Goal: Information Seeking & Learning: Compare options

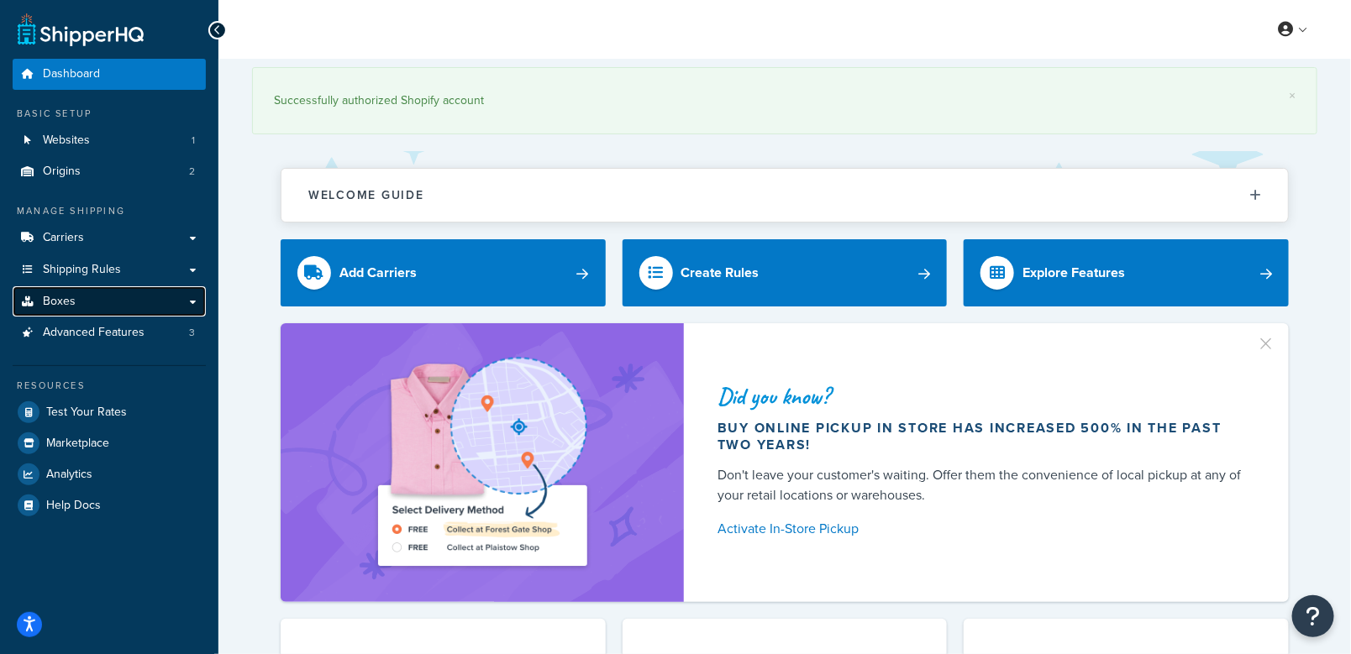
click at [122, 299] on link "Boxes" at bounding box center [109, 301] width 193 height 31
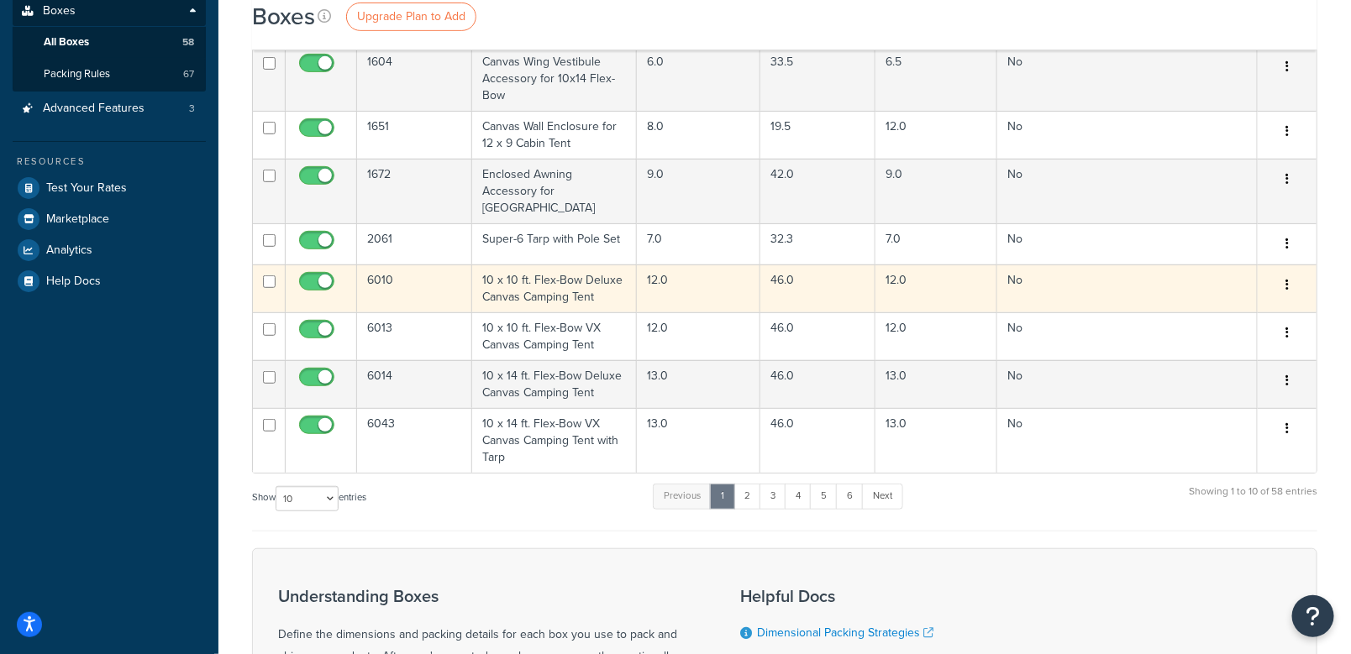
scroll to position [336, 0]
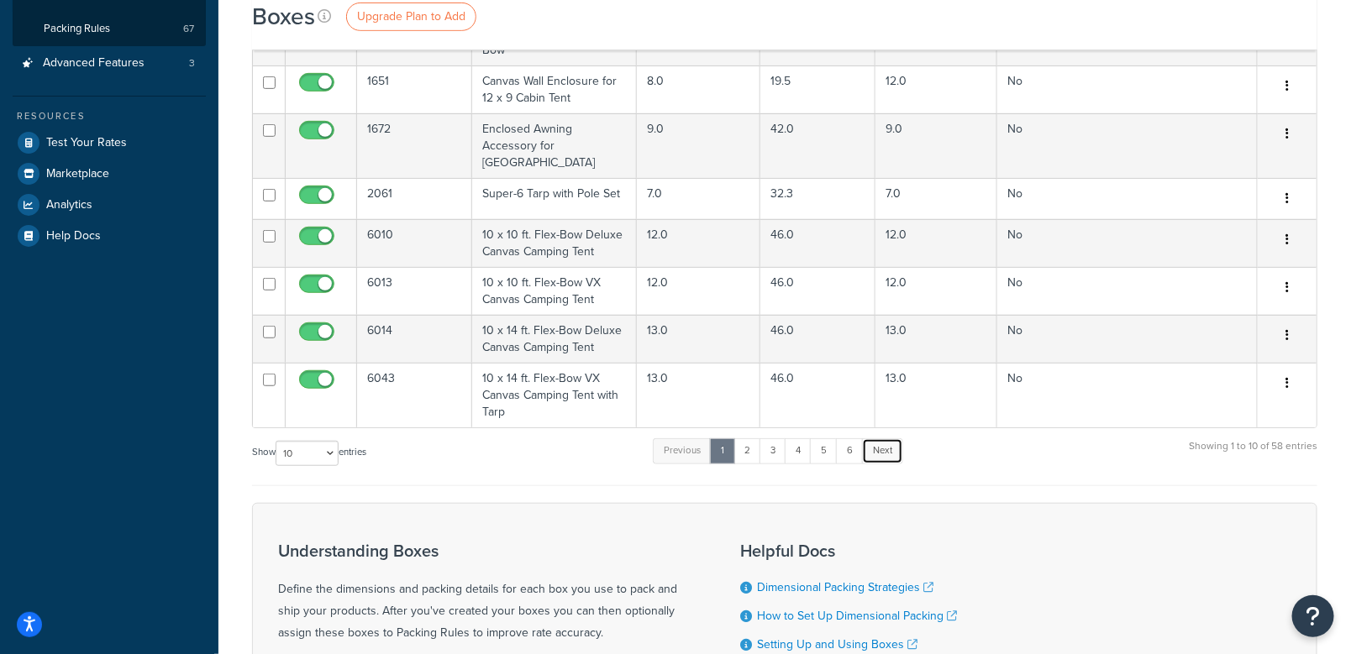
click at [890, 439] on link "Next" at bounding box center [882, 451] width 41 height 25
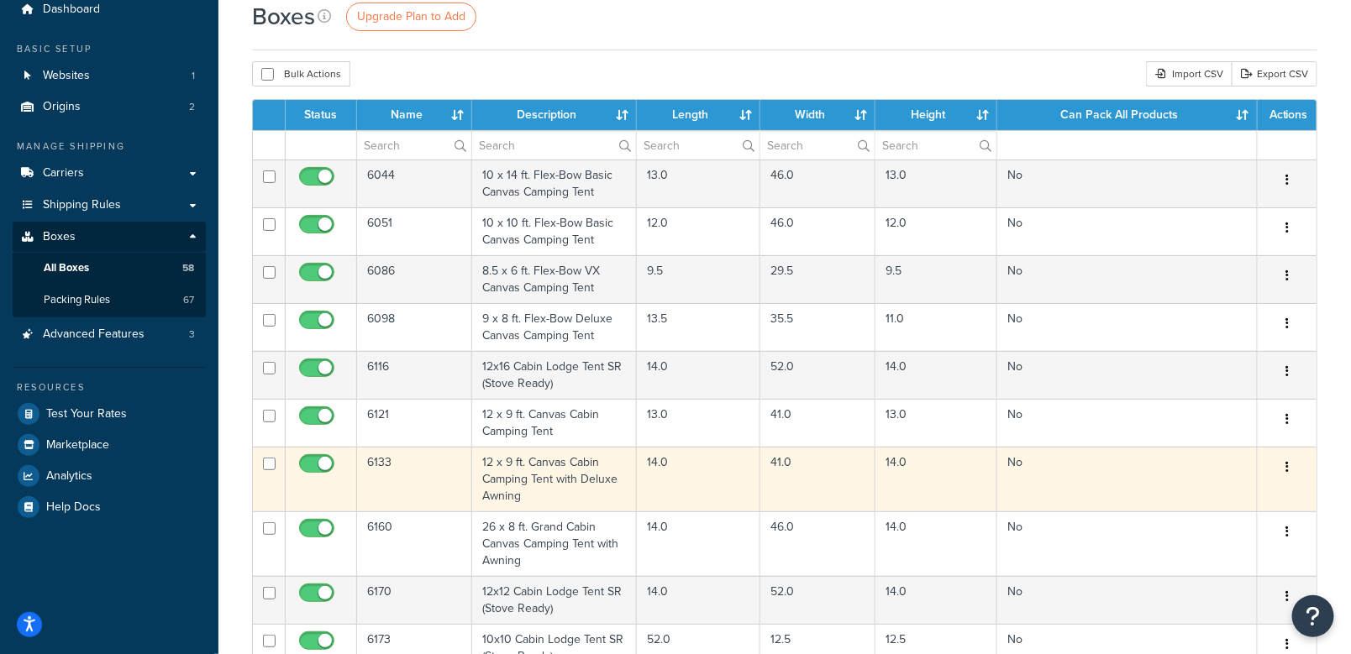
scroll to position [0, 0]
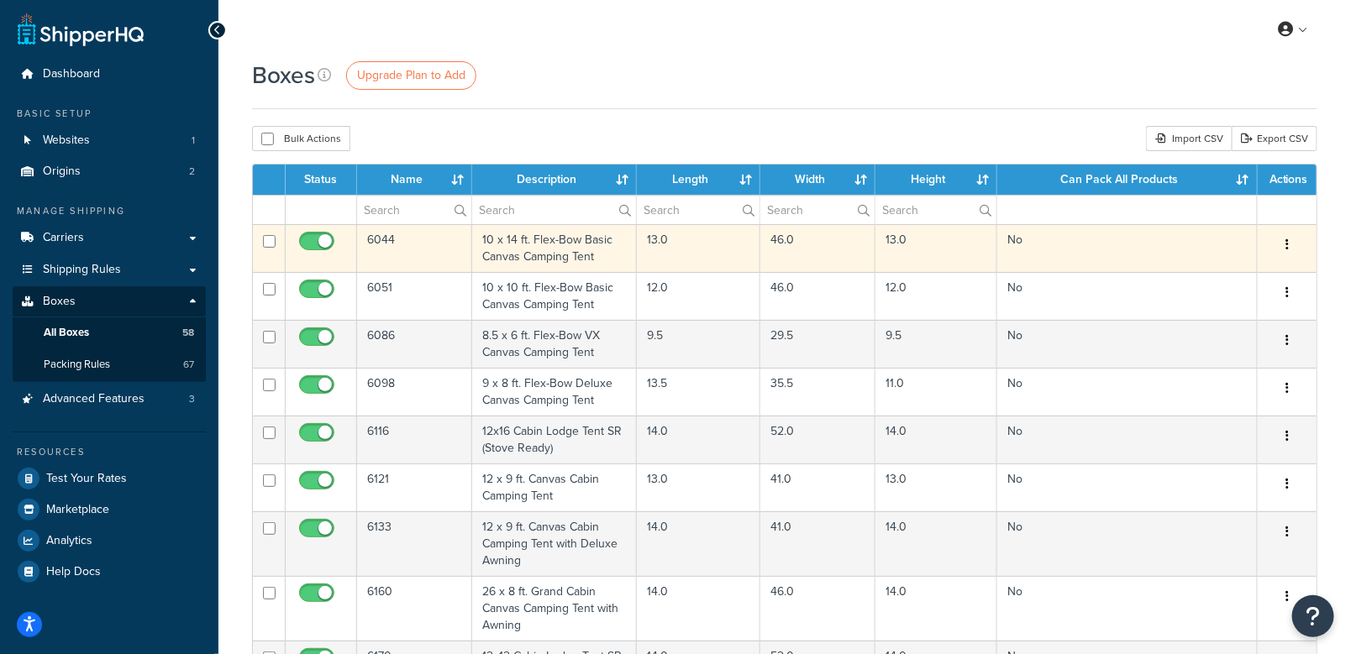
click at [388, 240] on td "6044" at bounding box center [414, 248] width 115 height 48
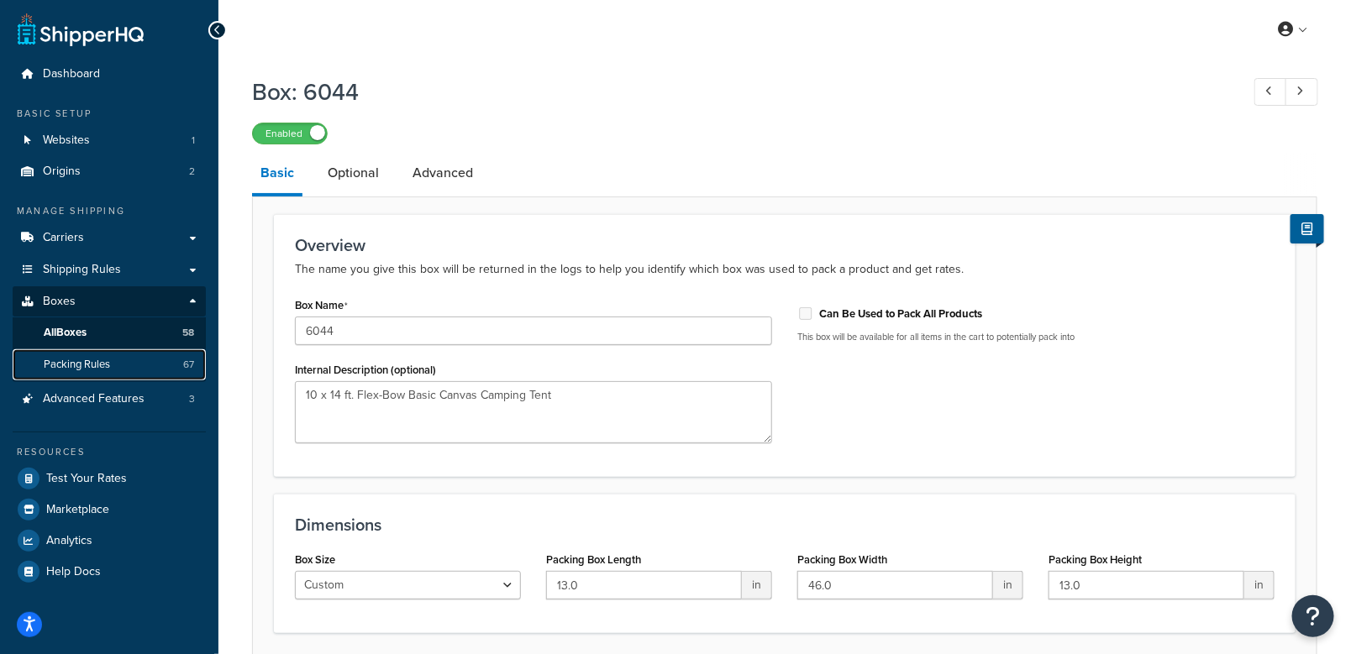
click at [88, 360] on span "Packing Rules" at bounding box center [77, 365] width 66 height 14
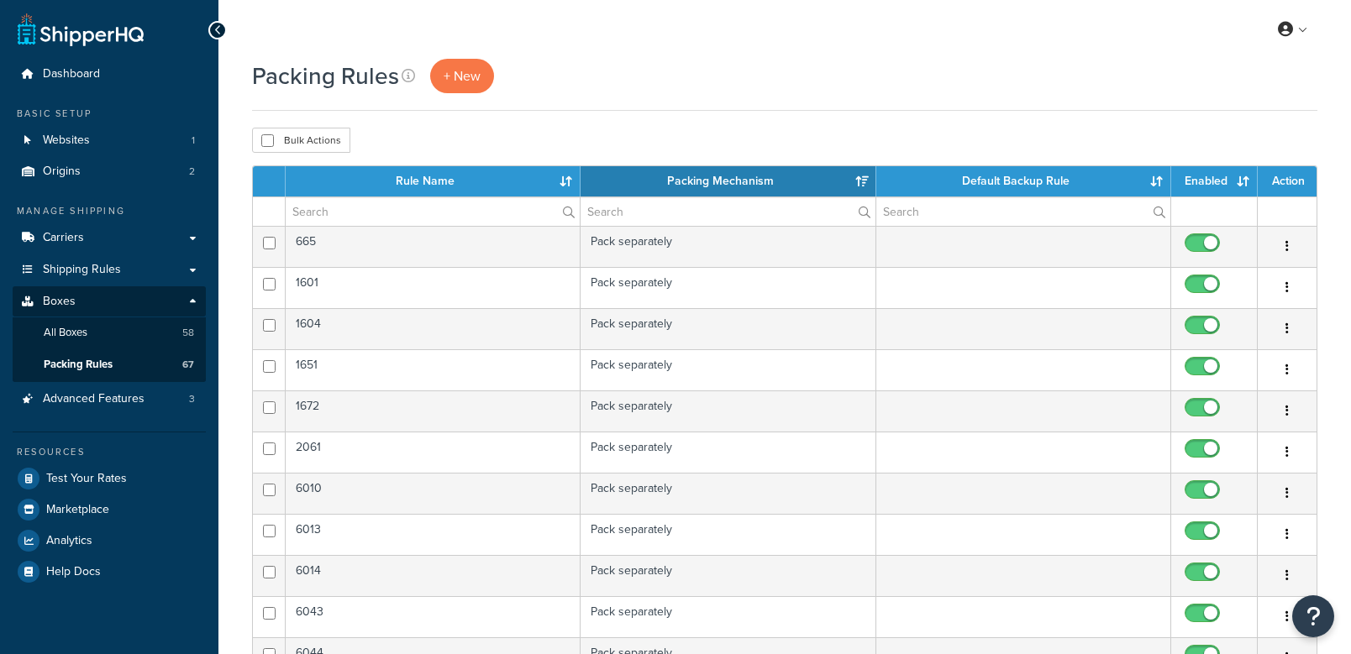
select select "15"
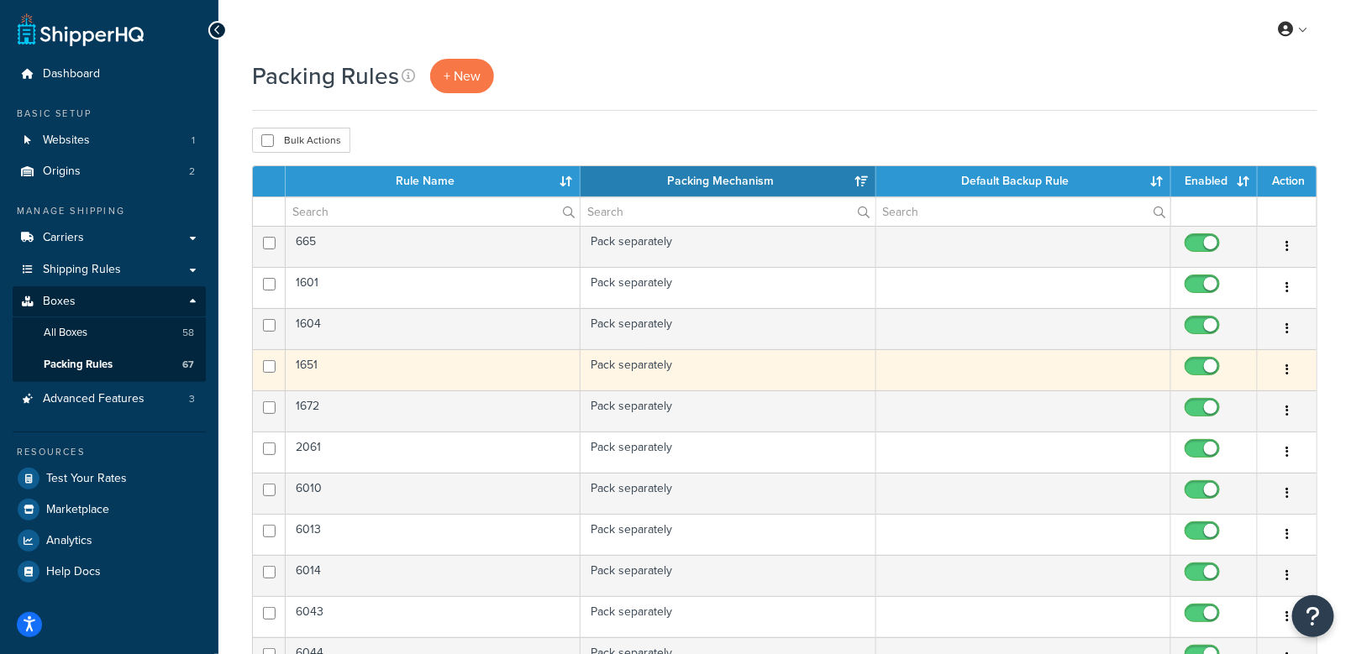
click at [1285, 369] on button "button" at bounding box center [1287, 370] width 24 height 27
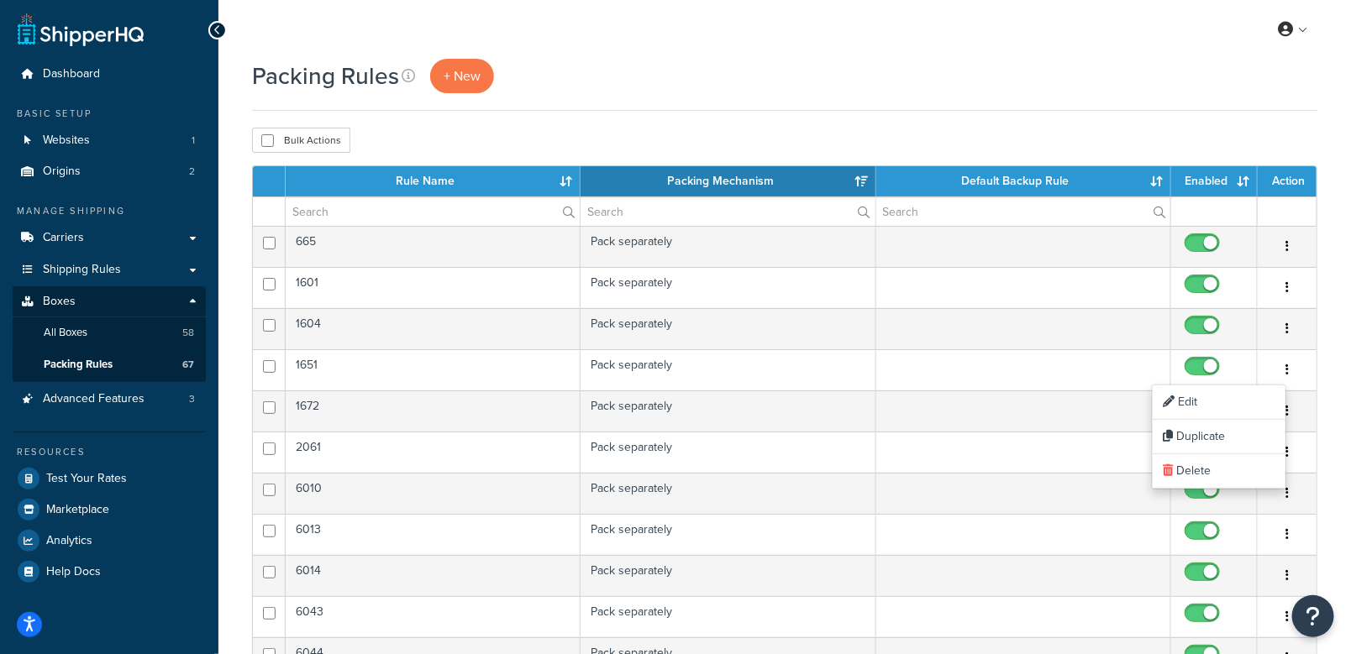
click at [732, 82] on div "Packing Rules + New" at bounding box center [784, 76] width 1065 height 34
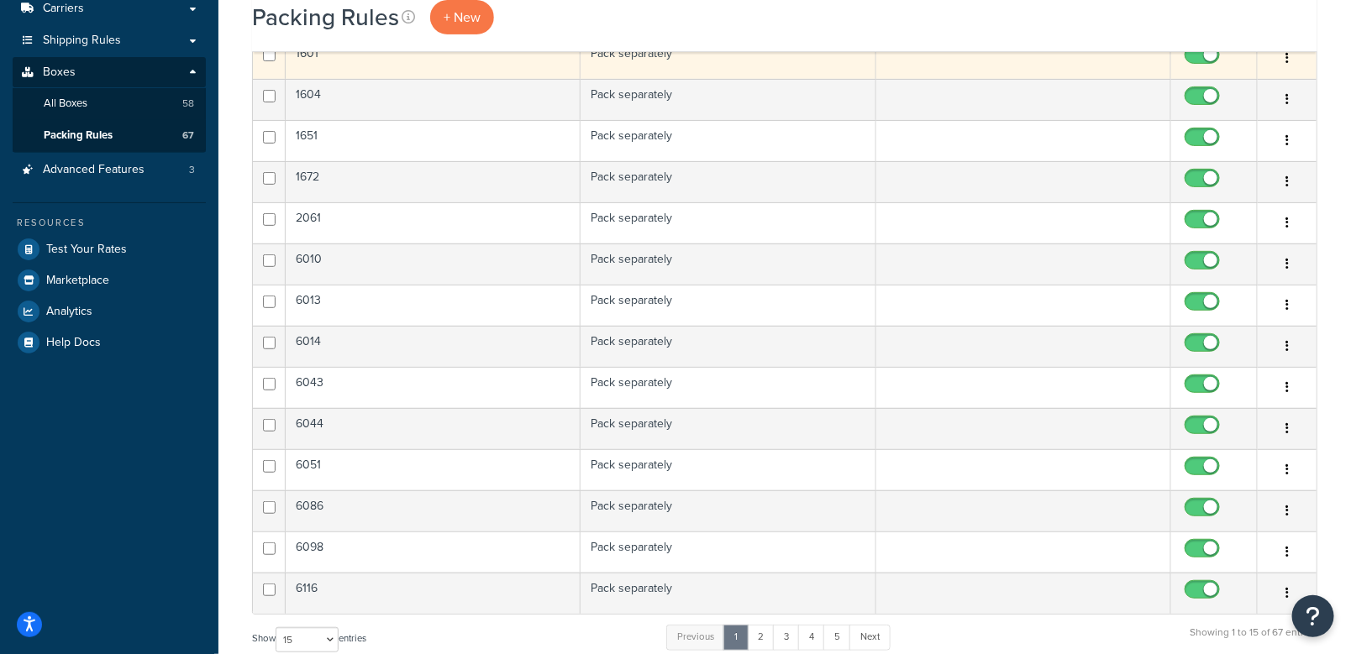
scroll to position [168, 0]
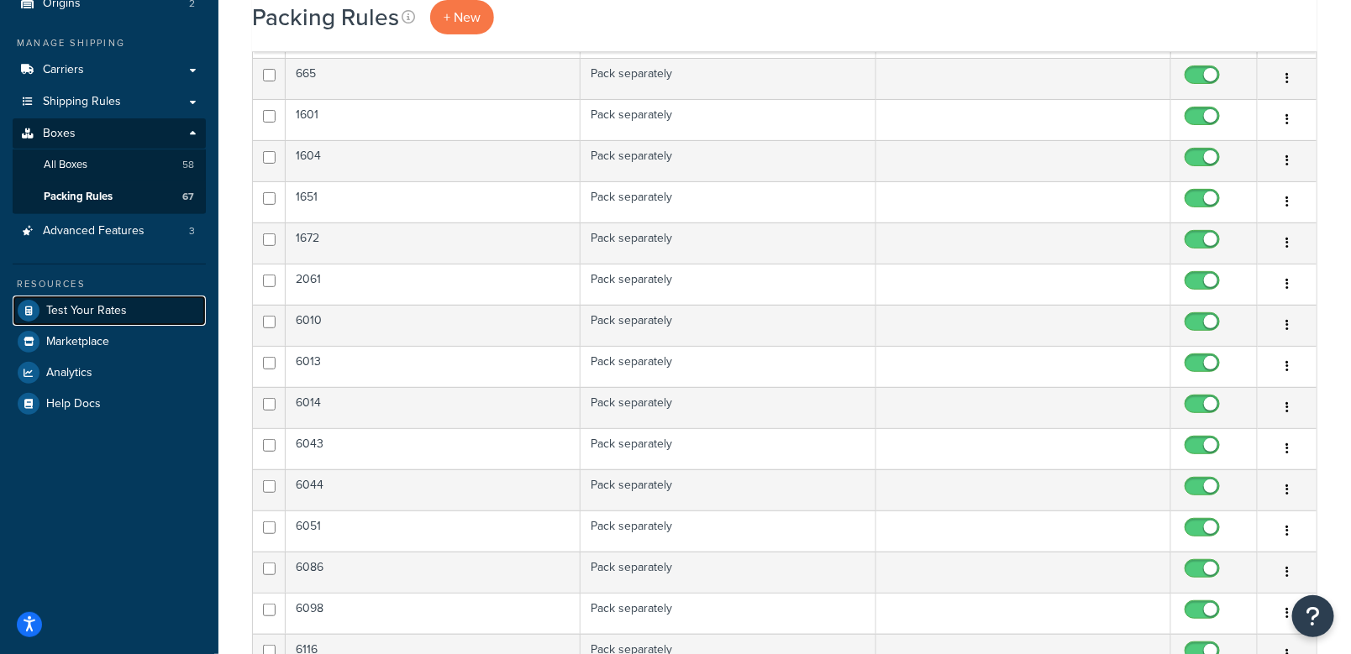
click at [102, 314] on span "Test Your Rates" at bounding box center [86, 311] width 81 height 14
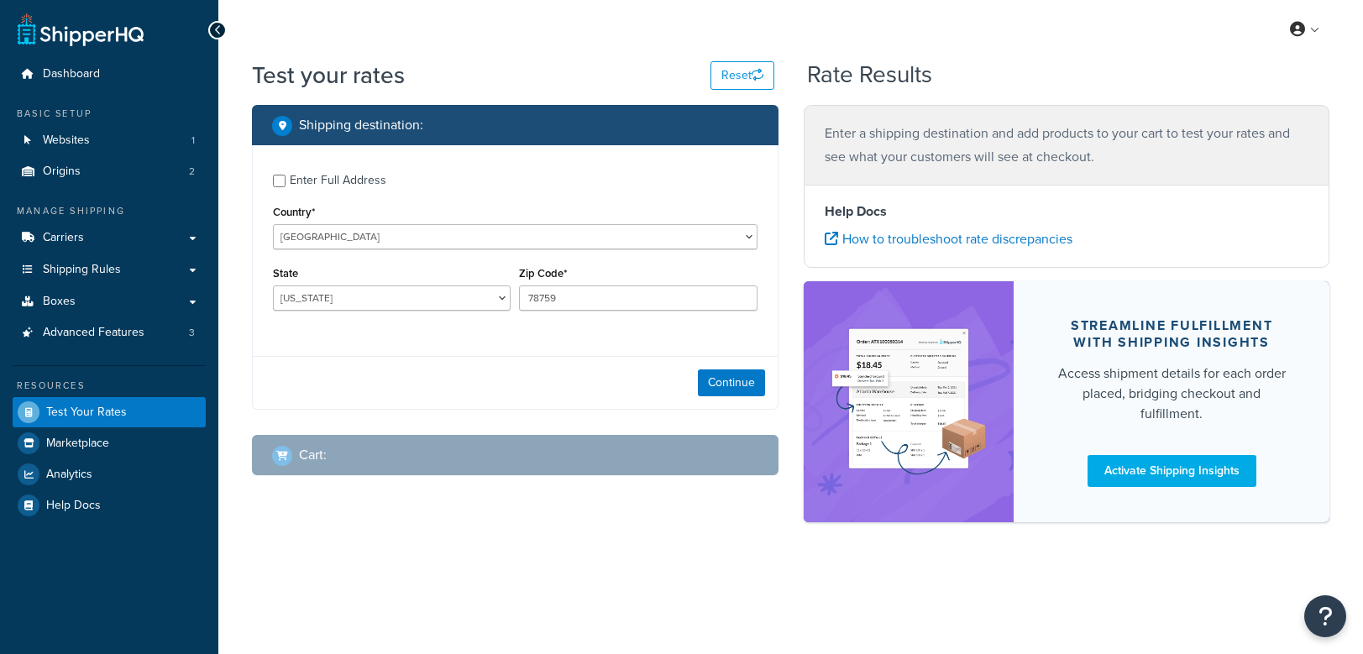
select select "TX"
click at [92, 133] on link "Websites 1" at bounding box center [109, 140] width 193 height 31
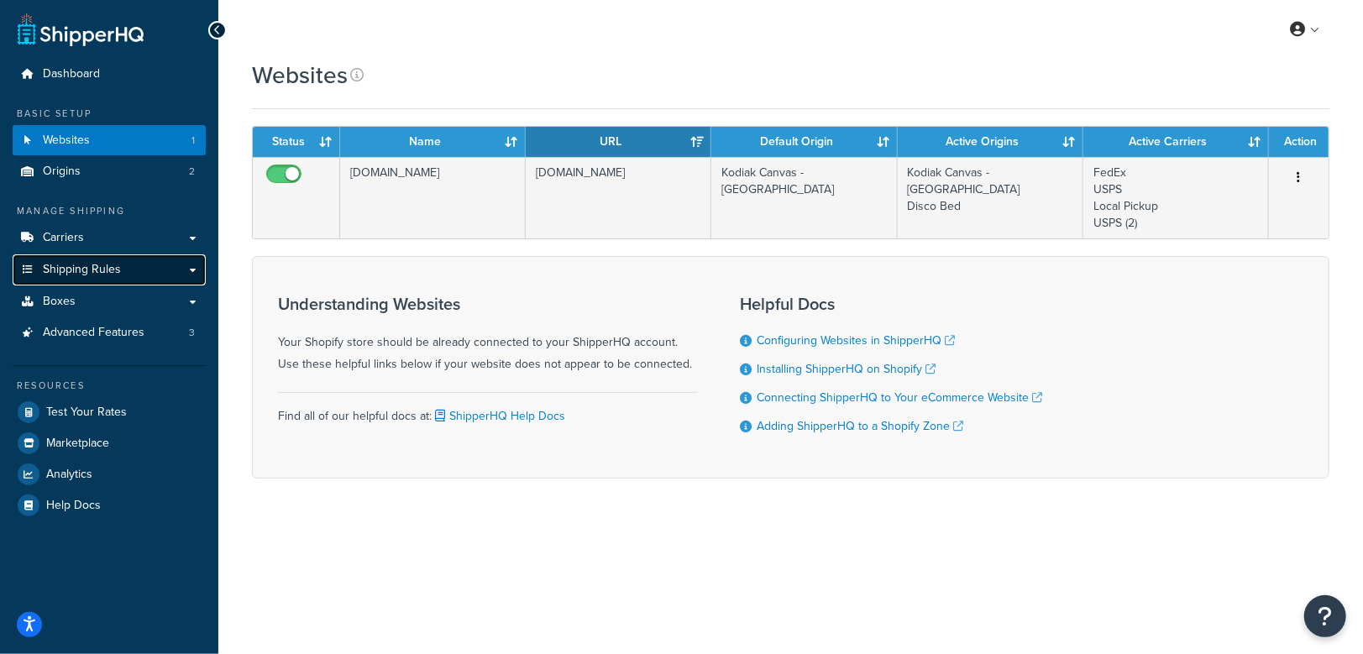
click at [124, 265] on link "Shipping Rules" at bounding box center [109, 270] width 193 height 31
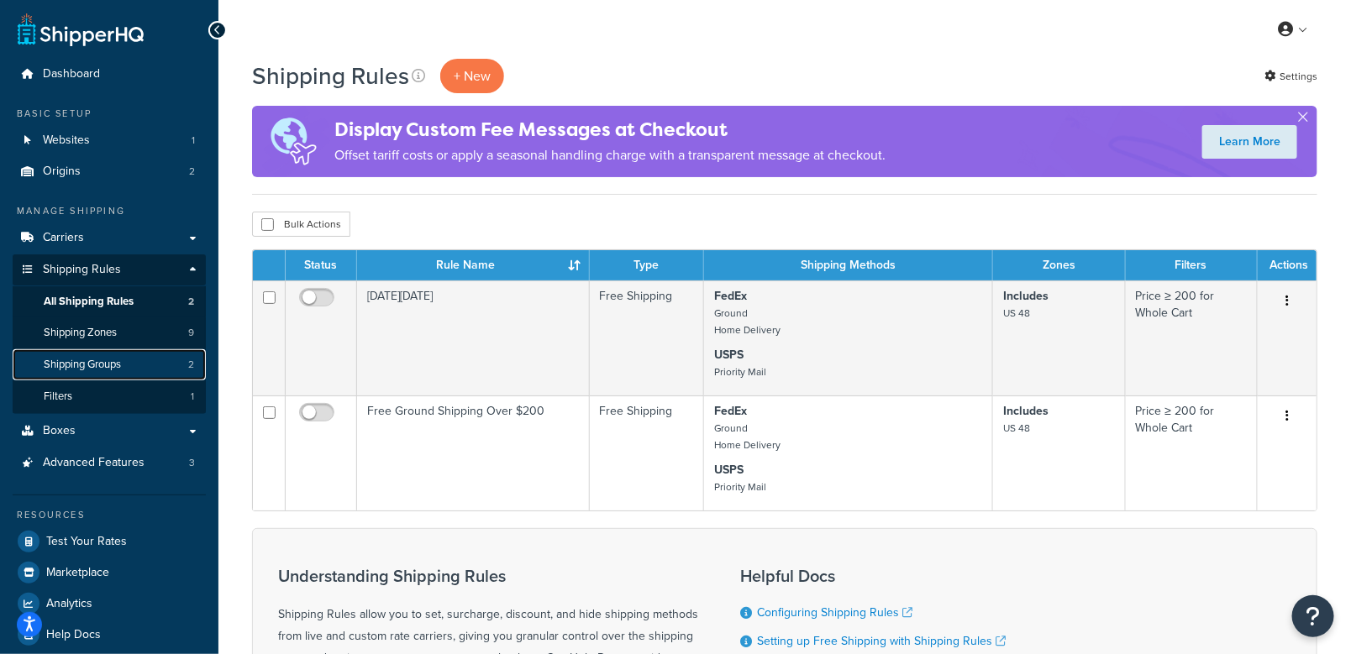
click at [85, 362] on span "Shipping Groups" at bounding box center [82, 365] width 77 height 14
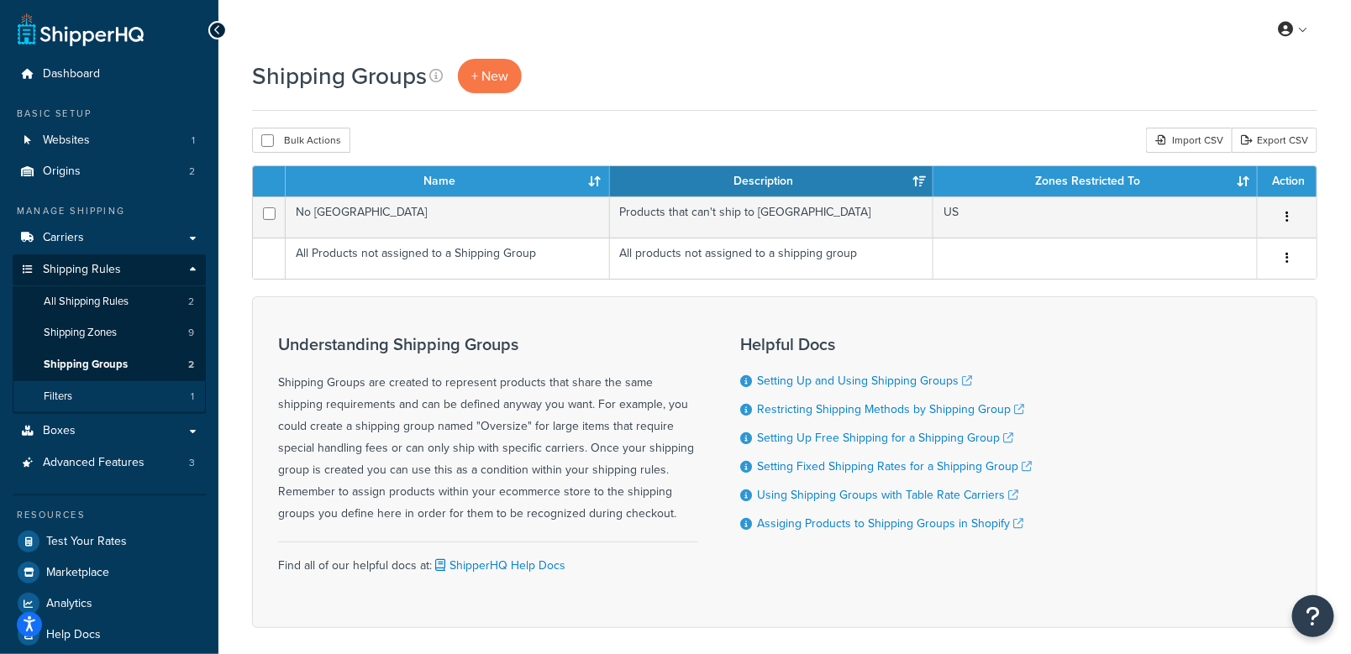
scroll to position [73, 0]
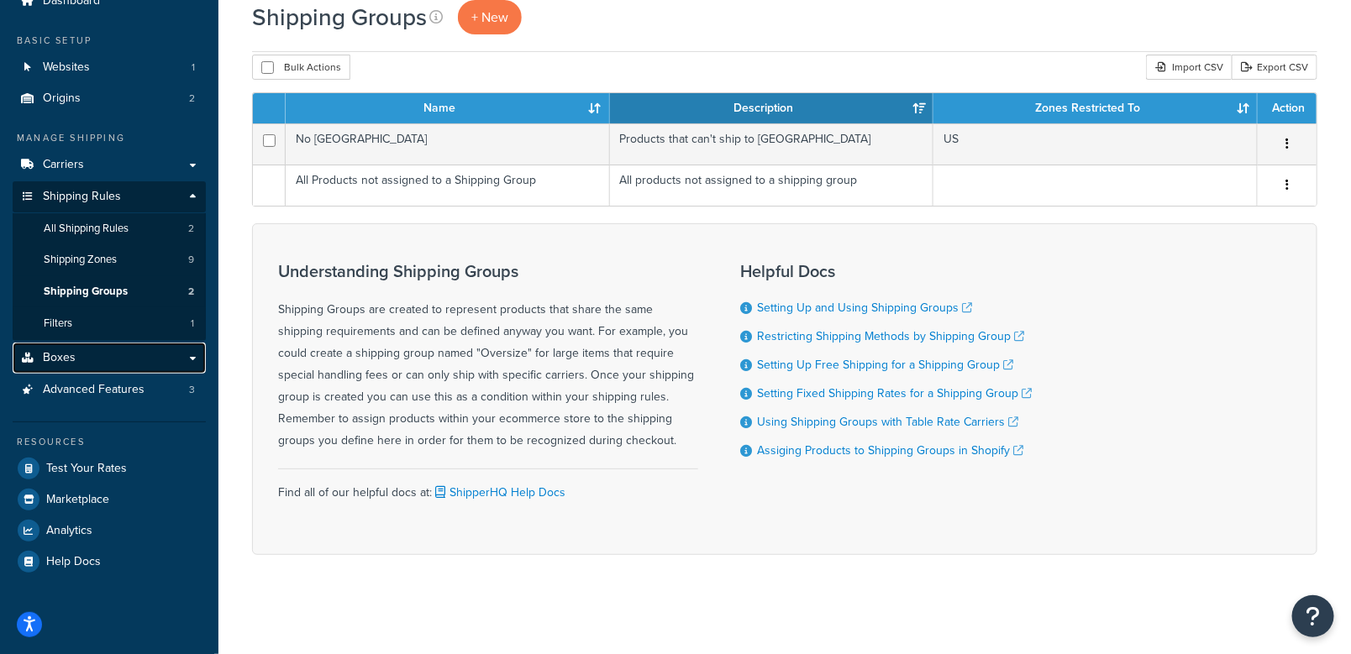
click at [85, 361] on link "Boxes" at bounding box center [109, 358] width 193 height 31
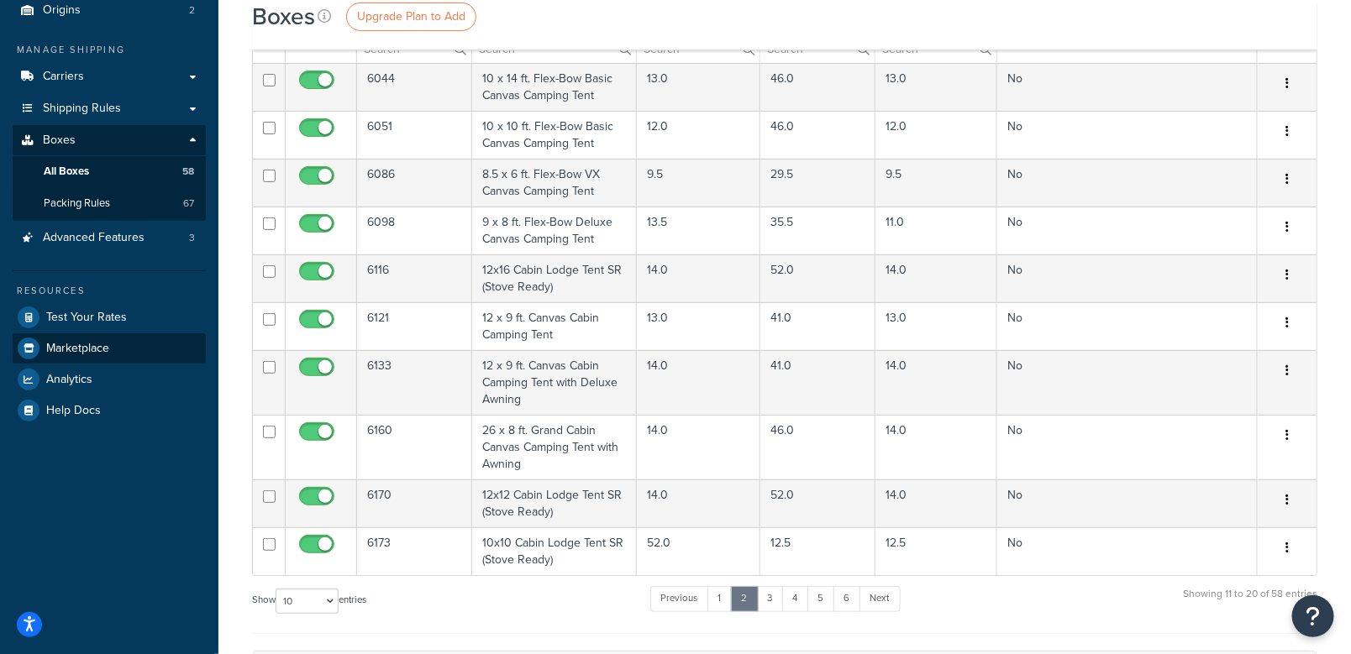
scroll to position [168, 0]
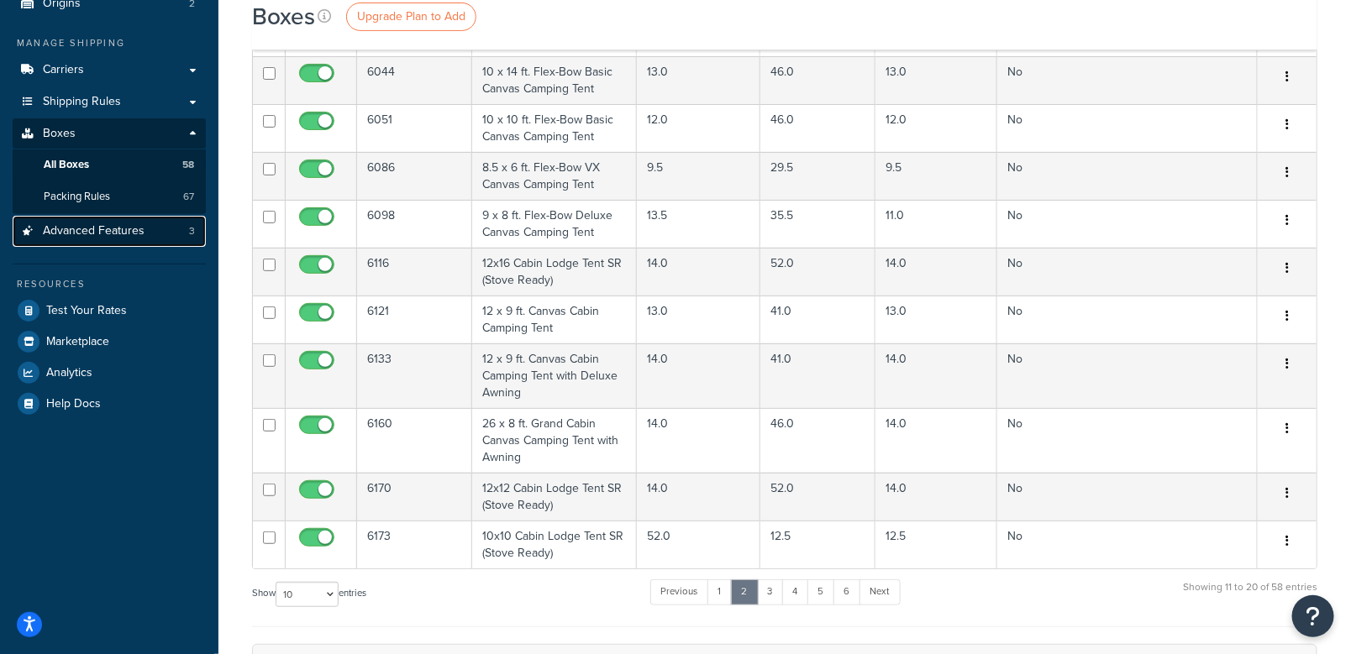
click at [93, 235] on span "Advanced Features" at bounding box center [94, 231] width 102 height 14
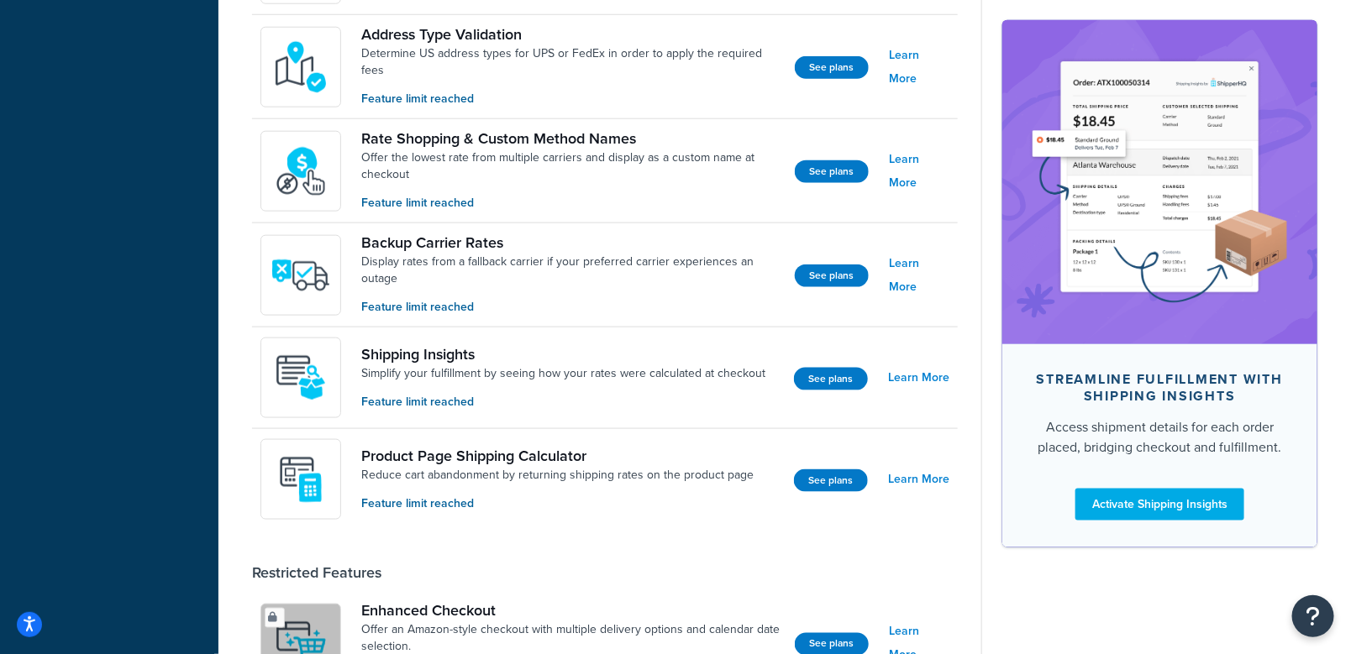
scroll to position [672, 0]
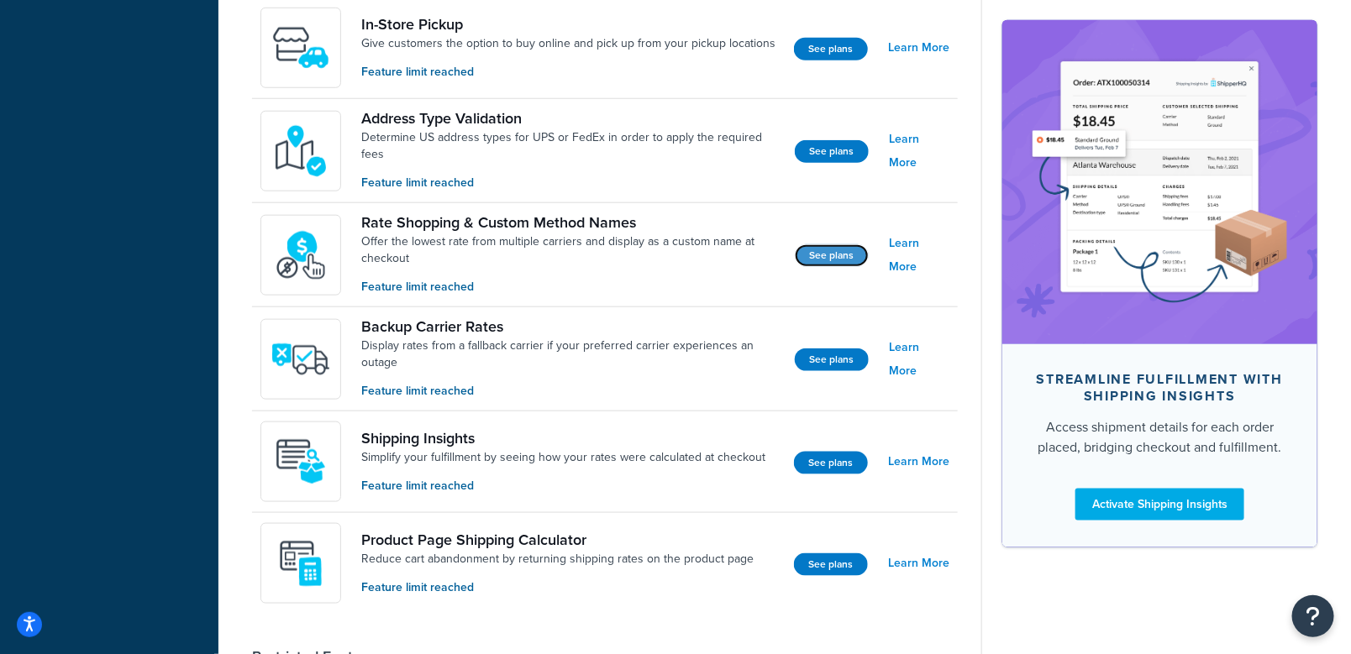
click at [832, 253] on button "See plans" at bounding box center [832, 255] width 74 height 23
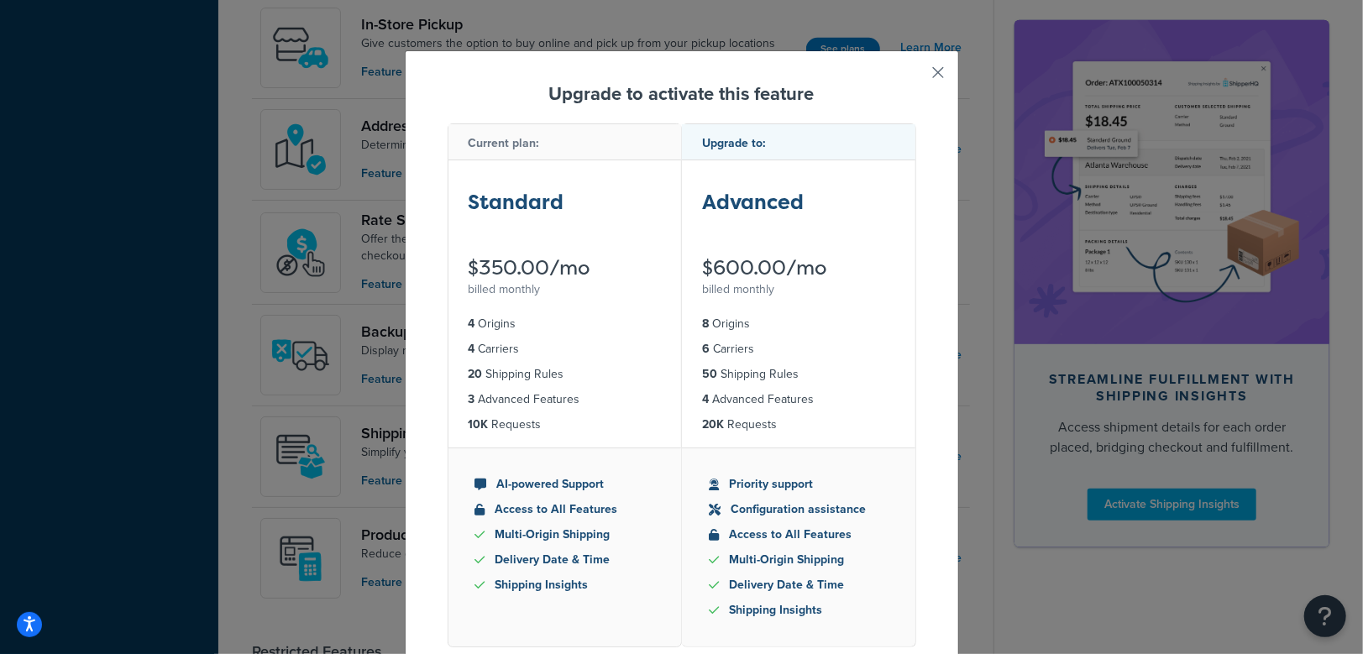
click at [917, 76] on button "button" at bounding box center [914, 78] width 4 height 4
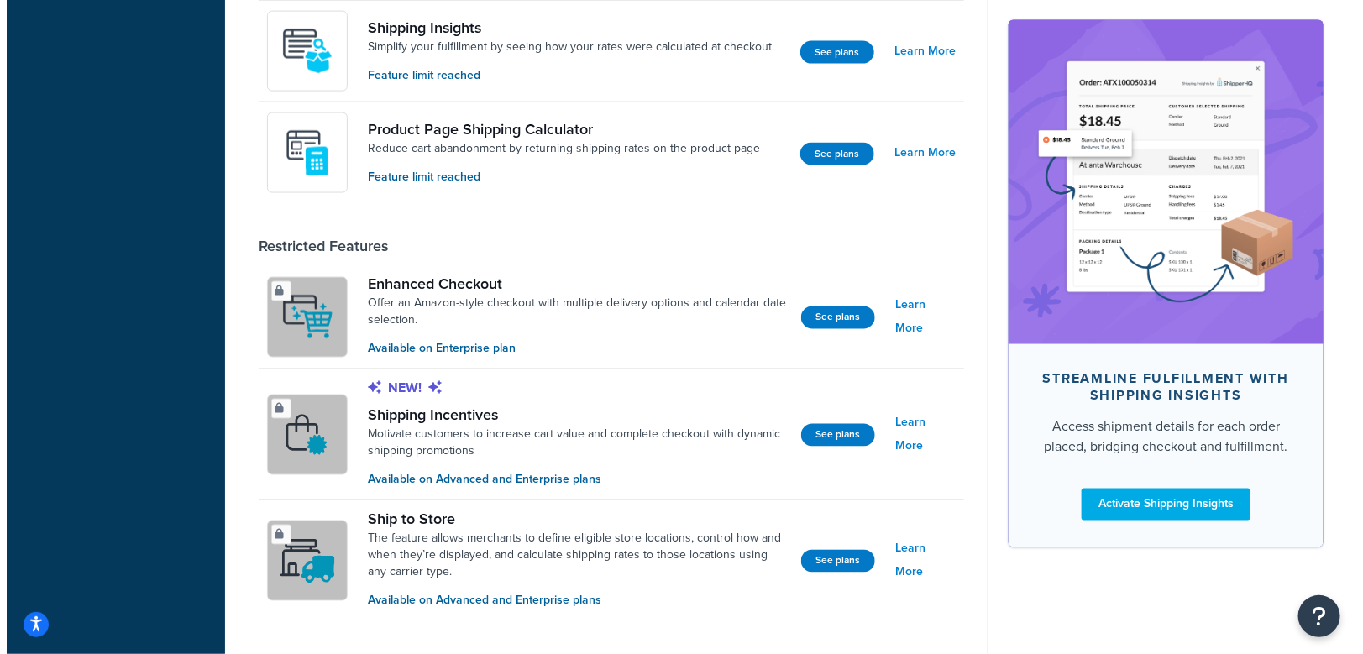
scroll to position [1092, 0]
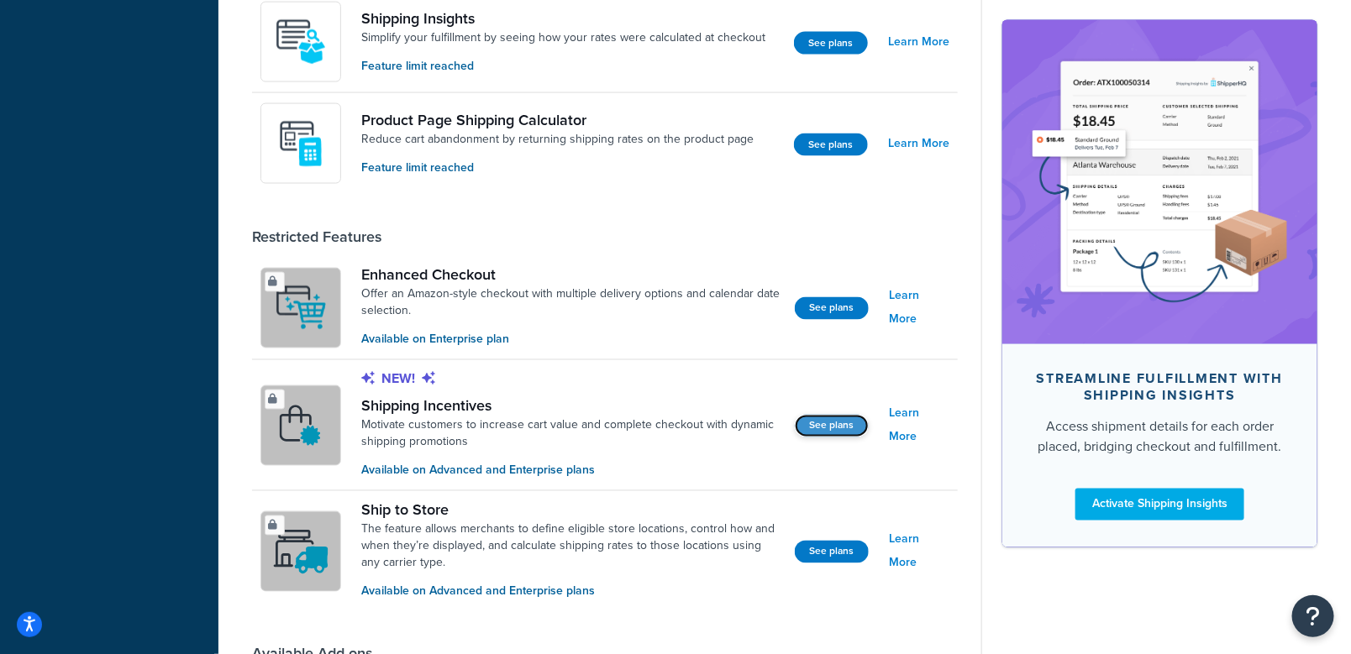
click at [821, 423] on button "See plans" at bounding box center [832, 426] width 74 height 23
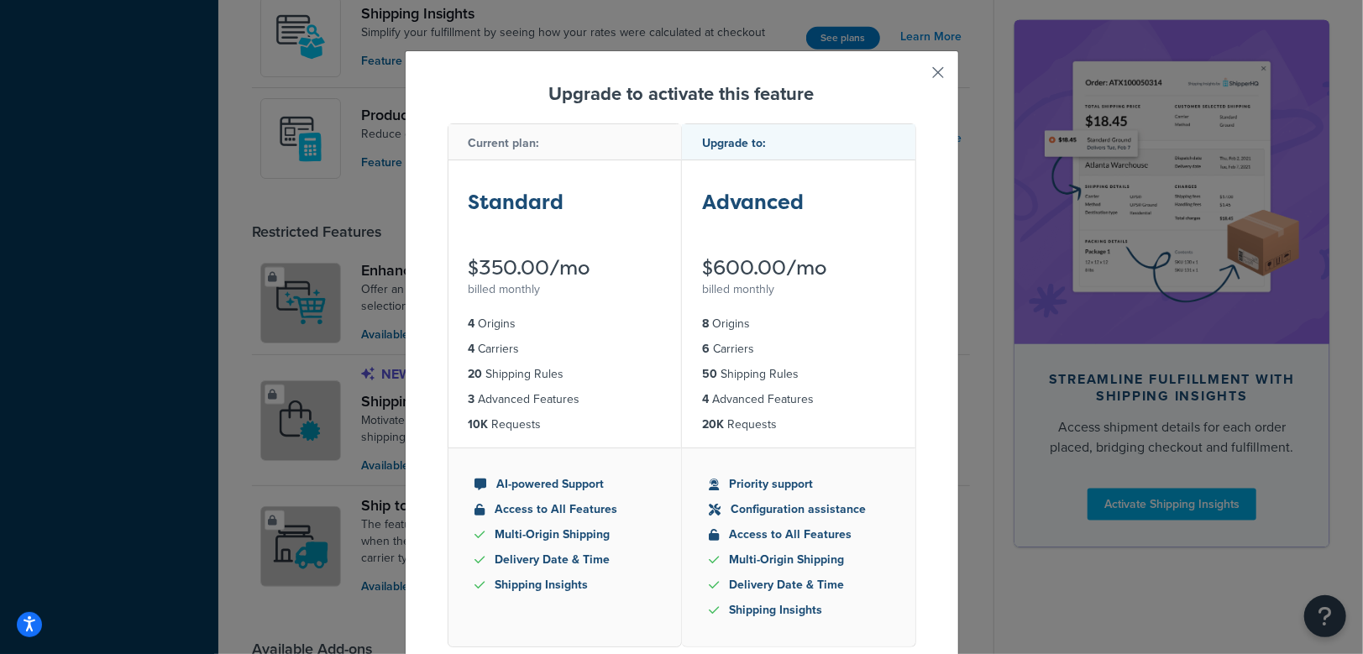
click at [917, 76] on button "button" at bounding box center [914, 78] width 4 height 4
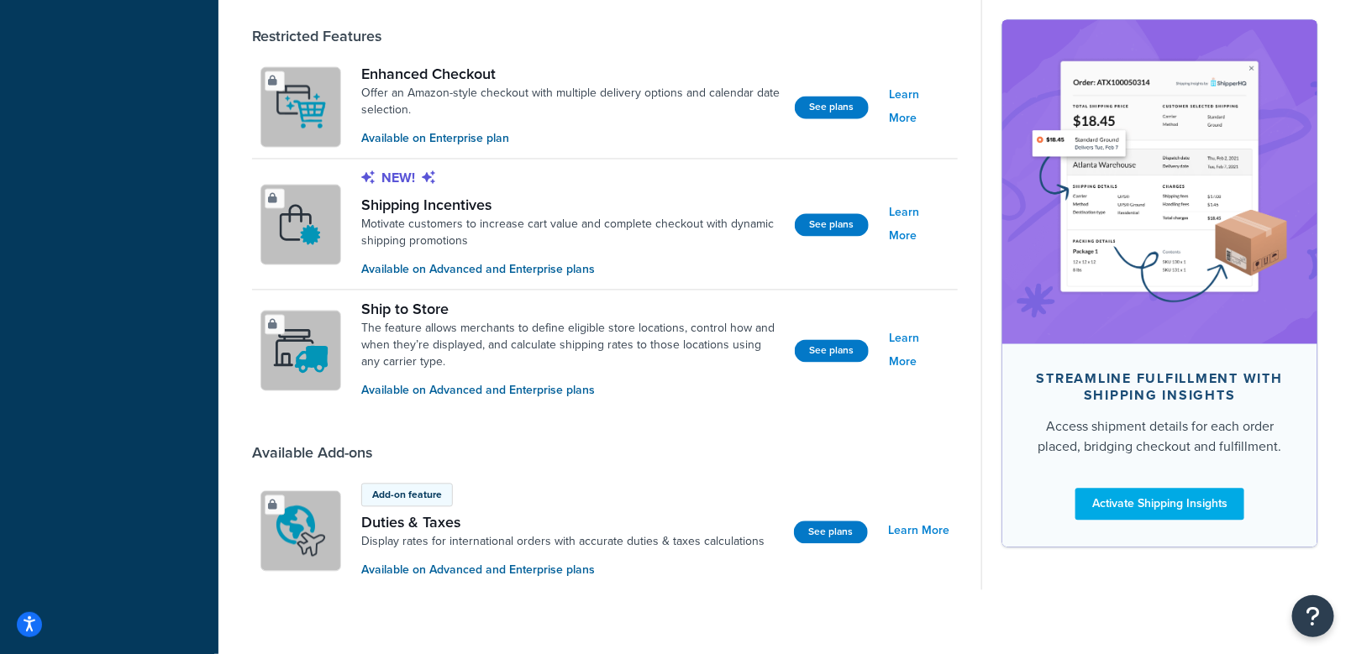
scroll to position [1308, 0]
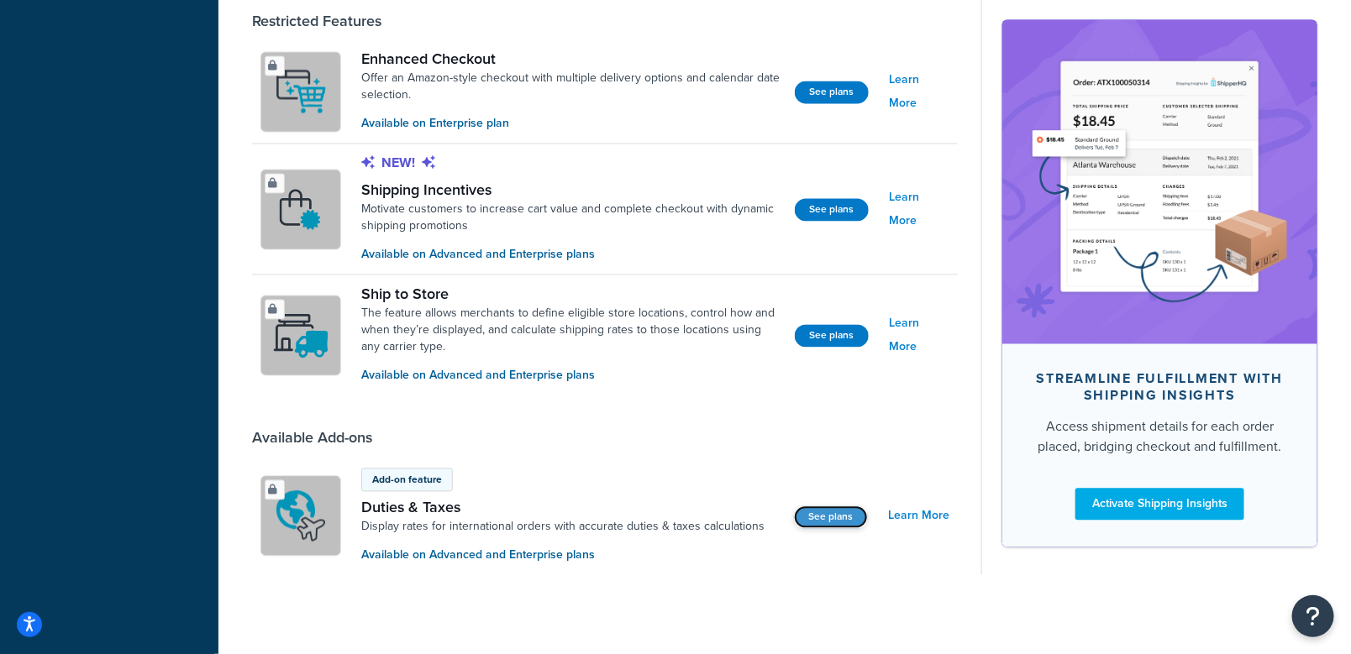
click at [813, 513] on button "See plans" at bounding box center [831, 518] width 74 height 23
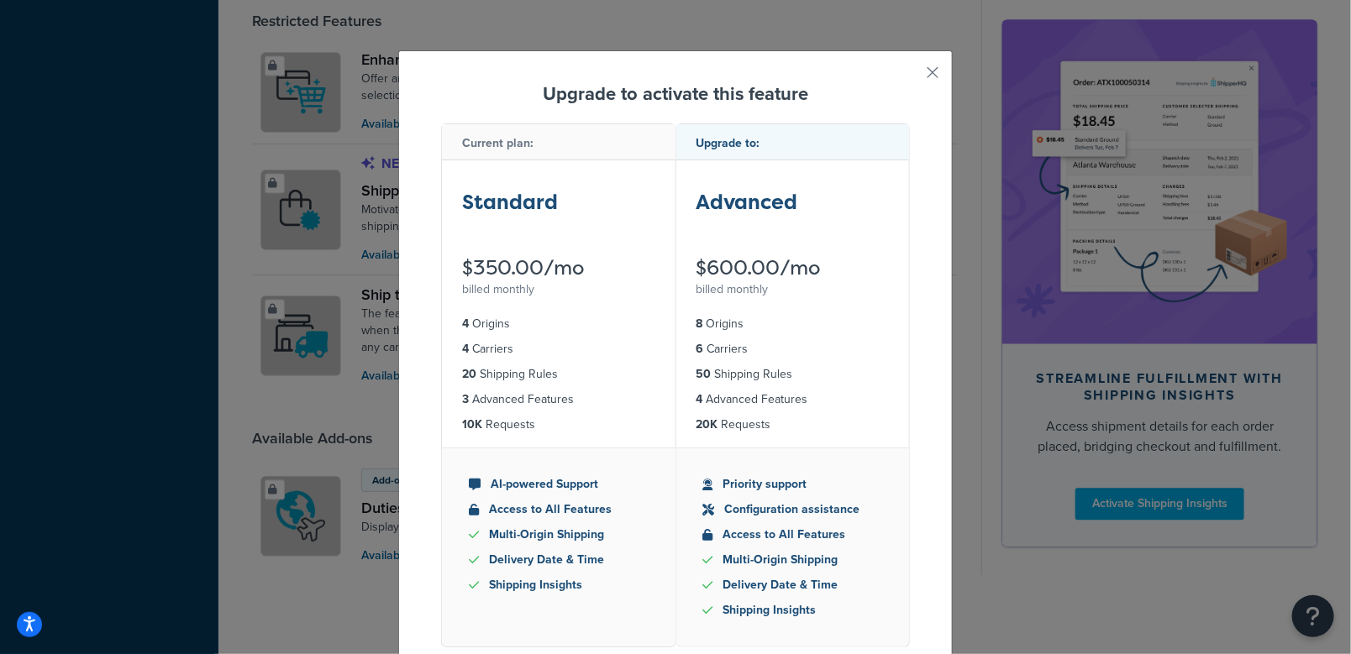
scroll to position [1306, 0]
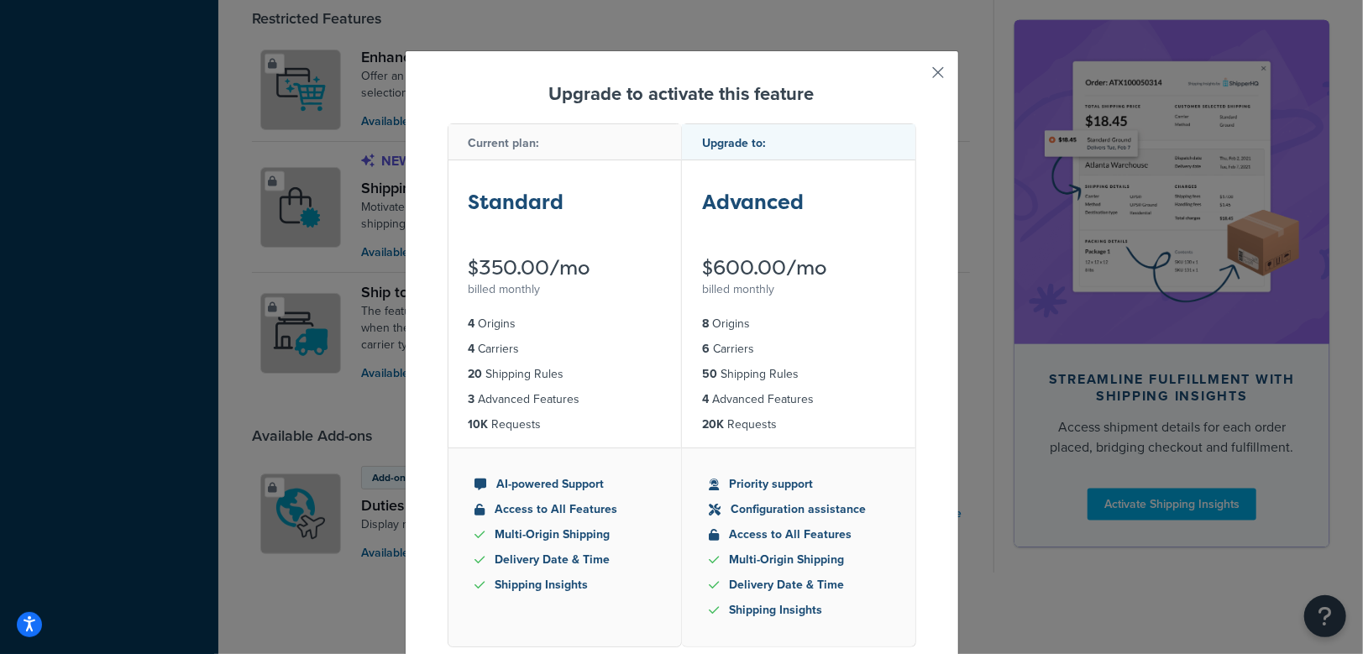
click at [917, 79] on button "button" at bounding box center [914, 78] width 4 height 4
